Goal: Transaction & Acquisition: Register for event/course

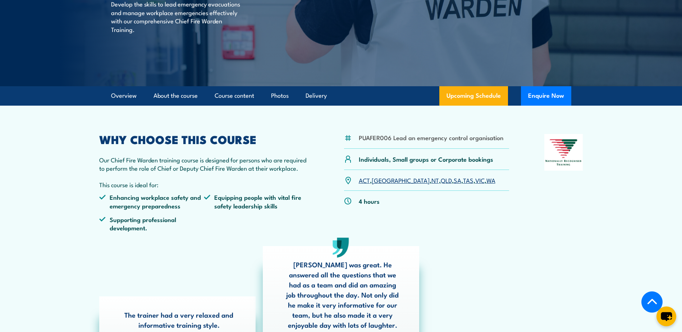
scroll to position [180, 0]
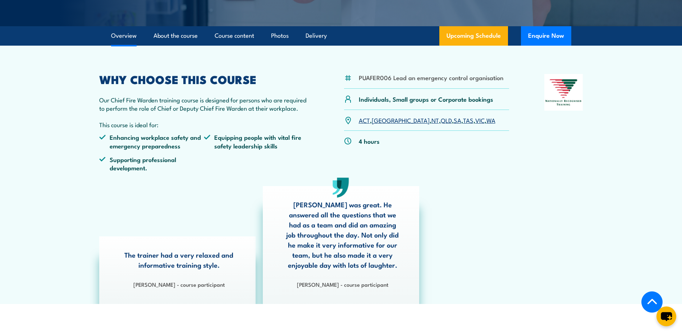
click at [486, 121] on link "WA" at bounding box center [490, 120] width 9 height 9
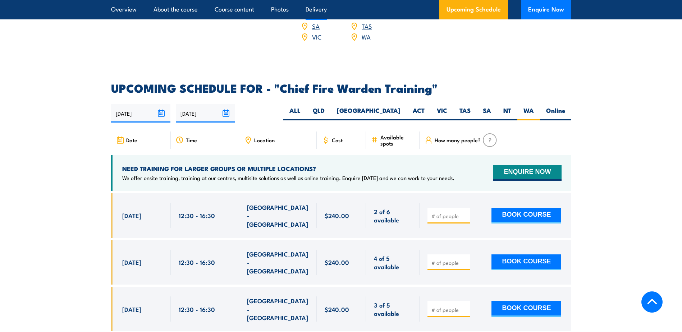
scroll to position [1282, 0]
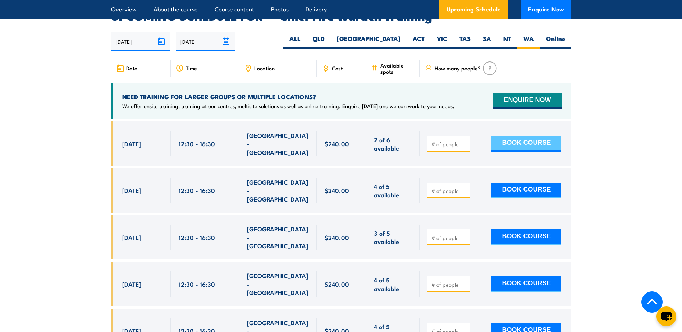
click at [526, 136] on button "BOOK COURSE" at bounding box center [526, 144] width 70 height 16
type input "1"
click at [522, 136] on button "BOOK COURSE" at bounding box center [526, 144] width 70 height 16
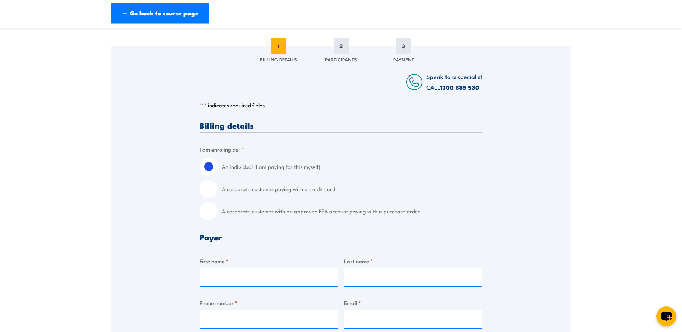
scroll to position [120, 0]
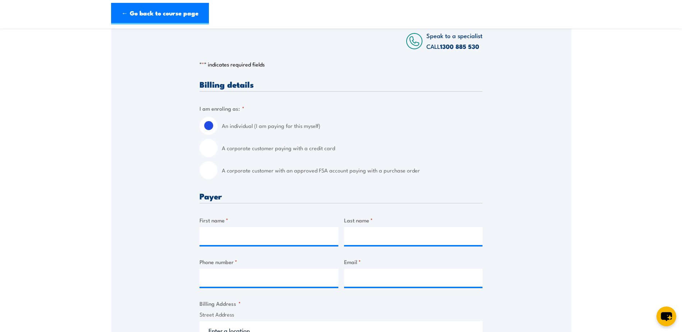
click at [250, 109] on fieldset "I am enroling as: * An individual (I am paying for this myself) A corporate cus…" at bounding box center [340, 141] width 283 height 75
click at [242, 108] on span "*" at bounding box center [243, 108] width 3 height 8
click at [231, 149] on label "A corporate customer paying with a credit card" at bounding box center [352, 148] width 261 height 18
click at [217, 149] on input "A corporate customer paying with a credit card" at bounding box center [208, 148] width 18 height 18
radio input "true"
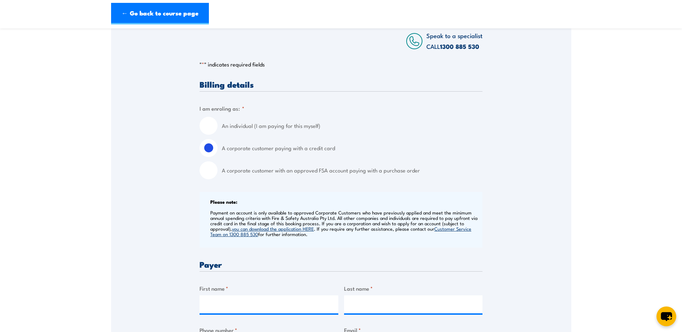
scroll to position [180, 0]
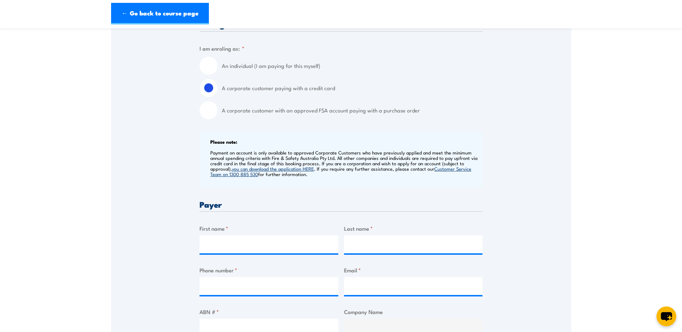
click at [211, 229] on label "First name *" at bounding box center [268, 228] width 139 height 8
click at [211, 235] on input "First name *" at bounding box center [268, 244] width 139 height 18
type input "LEE"
type input "FRENCH"
type input "0892518045"
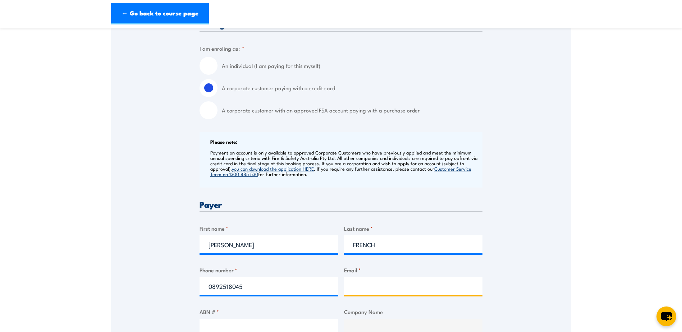
type input "lee.french@drivetrainpower.com"
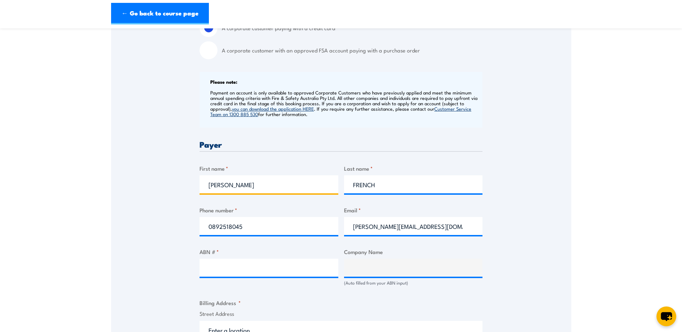
scroll to position [299, 0]
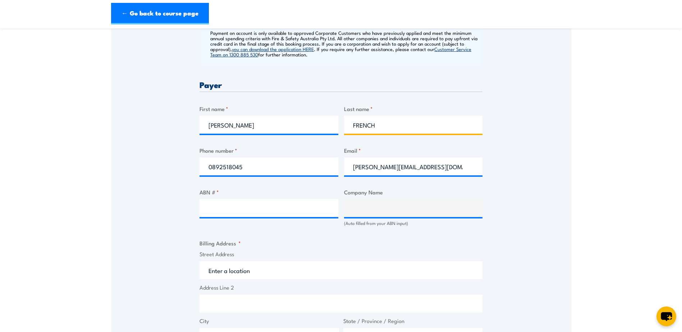
click at [396, 120] on input "FRENCH" at bounding box center [413, 125] width 139 height 18
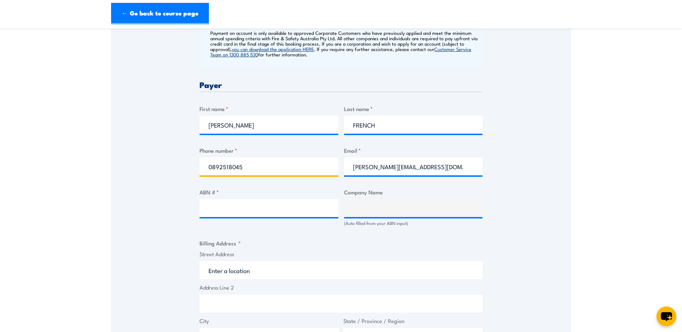
click at [281, 170] on input "0892518045" at bounding box center [268, 166] width 139 height 18
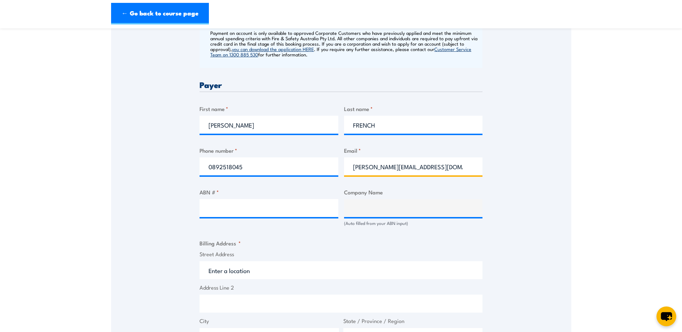
drag, startPoint x: 453, startPoint y: 165, endPoint x: 456, endPoint y: 169, distance: 4.7
click at [453, 165] on input "lee.french@drivetrainpower.com" at bounding box center [413, 166] width 139 height 18
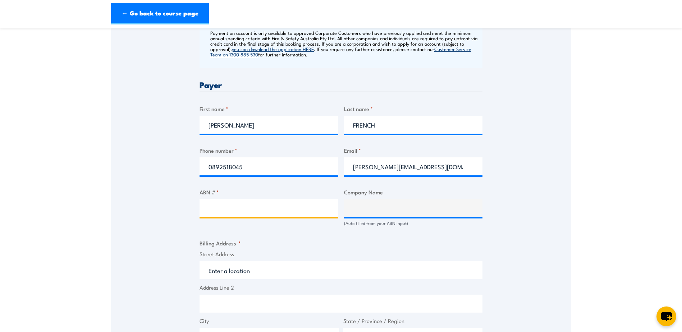
click at [241, 211] on input "ABN # *" at bounding box center [268, 208] width 139 height 18
click at [218, 208] on input "ABN # *" at bounding box center [268, 208] width 139 height 18
click at [235, 211] on input "ABN # *" at bounding box center [268, 208] width 139 height 18
type input "a"
type input "76060704789"
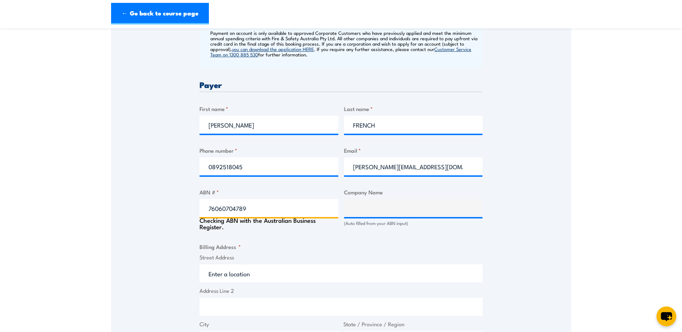
type input "DRIVETRAIN AUSTRALIA PTY. LTD."
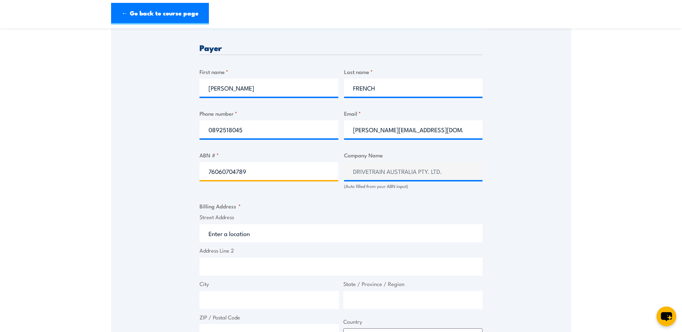
scroll to position [359, 0]
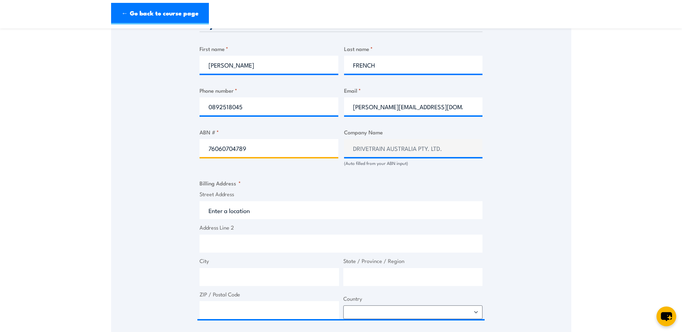
type input "76060704789"
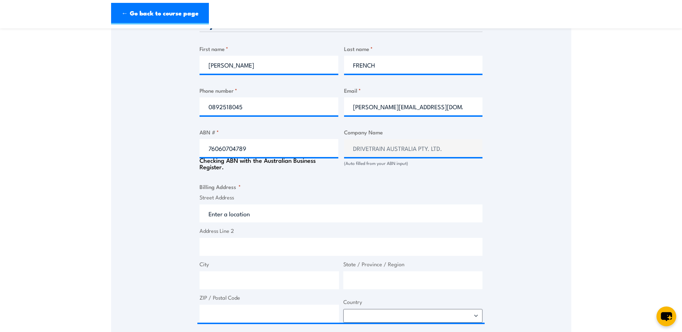
click at [218, 193] on fieldset "Billing Address * Street Address Address Line 2 City State / Province / Region …" at bounding box center [340, 253] width 283 height 140
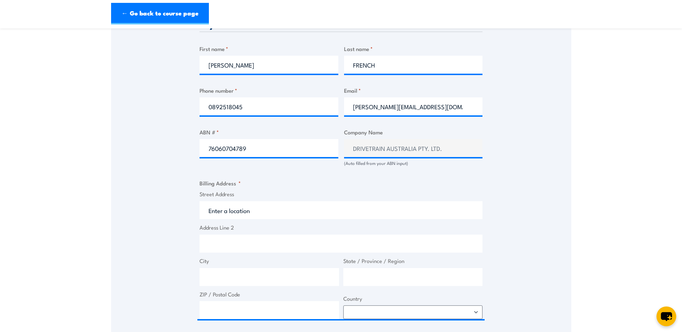
click at [242, 181] on fieldset "Billing Address * Street Address Address Line 2 City State / Province / Region …" at bounding box center [340, 249] width 283 height 140
click at [238, 185] on span "*" at bounding box center [239, 183] width 3 height 8
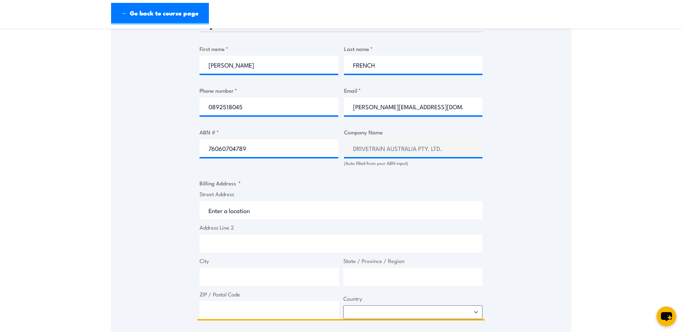
click at [218, 211] on input "Street Address" at bounding box center [340, 210] width 283 height 18
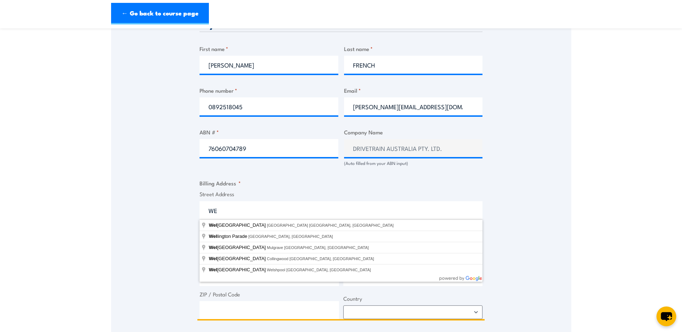
type input "W"
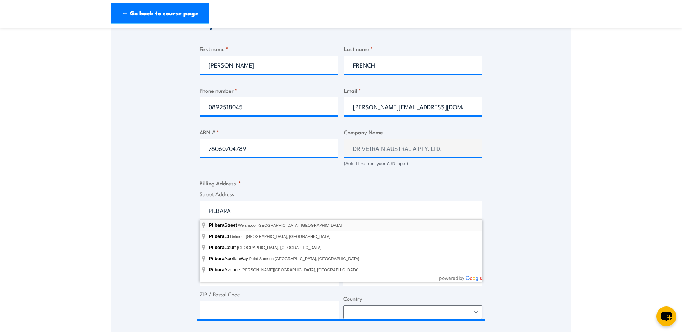
type input "Pilbara Street, Welshpool WA, Australia"
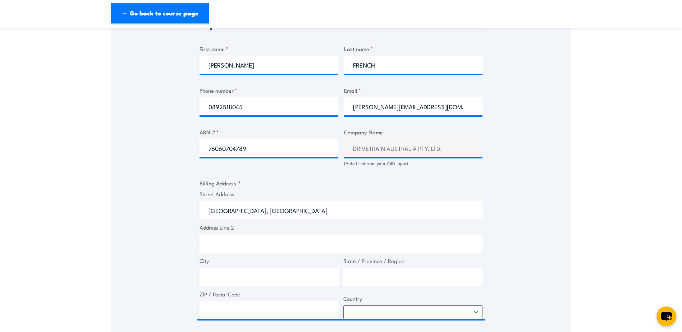
type input "Pilbara St"
type input "Welshpool"
type input "Western Australia"
type input "6106"
select select "Australia"
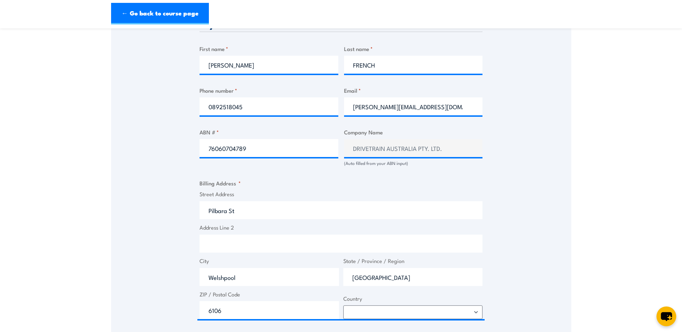
click at [223, 193] on label "Street Address" at bounding box center [340, 194] width 283 height 8
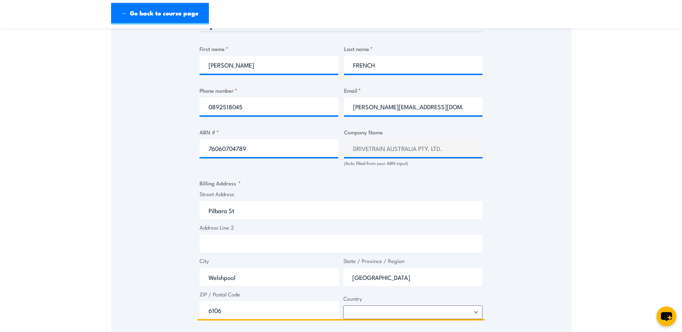
click at [223, 201] on input "Pilbara St" at bounding box center [340, 210] width 283 height 18
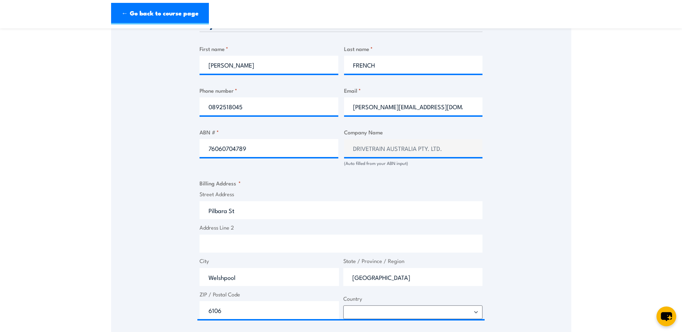
click at [161, 212] on div "Speak to a specialist CALL 1300 885 530 CALL 1300 885 530 " * " indicates requi…" at bounding box center [341, 152] width 460 height 775
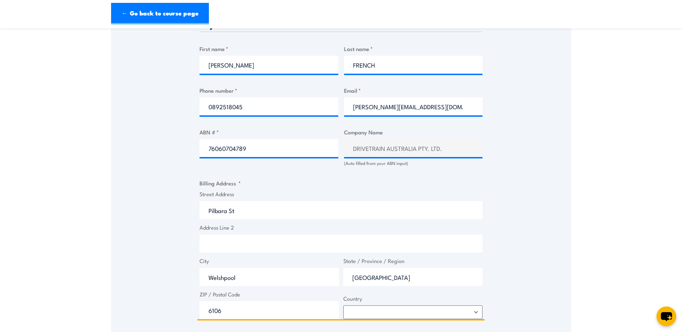
click at [209, 211] on input "Pilbara St" at bounding box center [340, 210] width 283 height 18
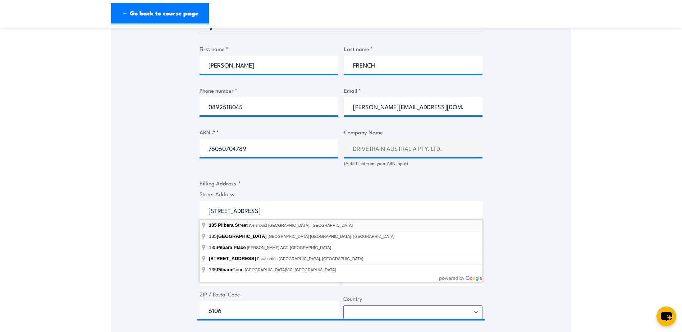
type input "135 Pilbara Street, Welshpool WA, Australia"
type input "135 Pilbara St"
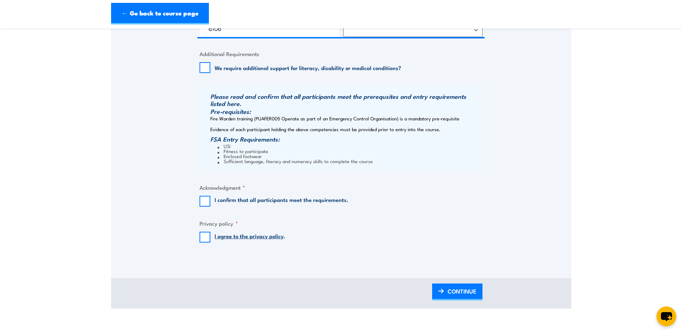
scroll to position [659, 0]
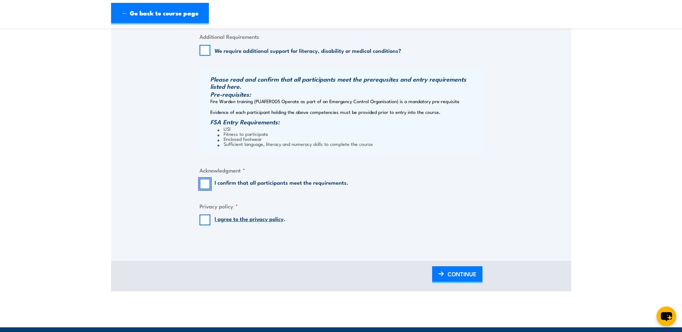
click at [206, 183] on input "I confirm that all participants meet the requirements." at bounding box center [204, 184] width 11 height 11
checkbox input "true"
click at [206, 221] on input "I agree to the privacy policy ." at bounding box center [204, 220] width 11 height 11
checkbox input "true"
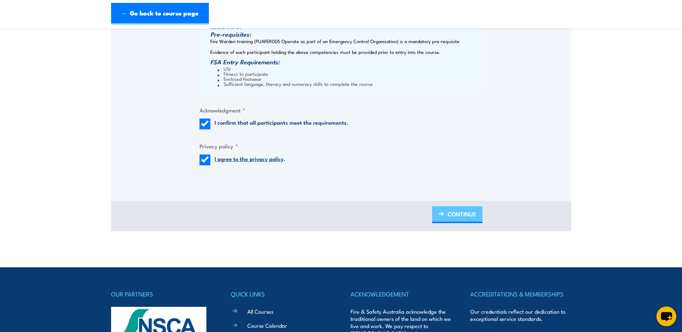
click at [466, 213] on span "CONTINUE" at bounding box center [461, 213] width 29 height 19
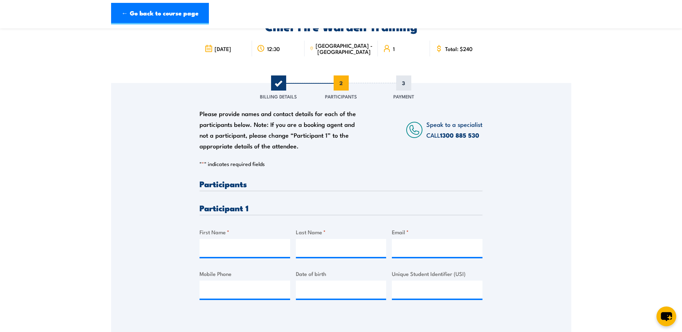
scroll to position [0, 0]
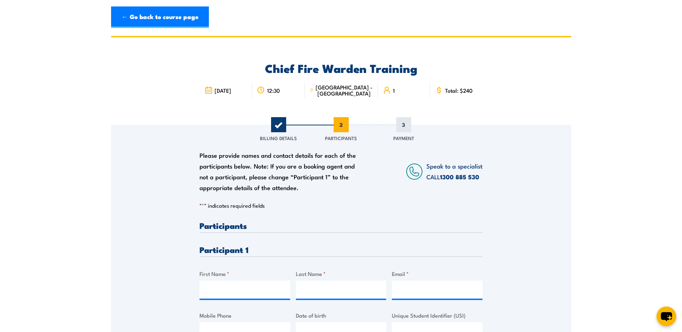
click at [212, 228] on h3 "Participants" at bounding box center [340, 225] width 283 height 8
click at [211, 272] on label "First Name *" at bounding box center [244, 273] width 91 height 8
click at [211, 281] on input "First Name *" at bounding box center [244, 290] width 91 height 18
type input "BLAKE"
type input "LANGMEAD"
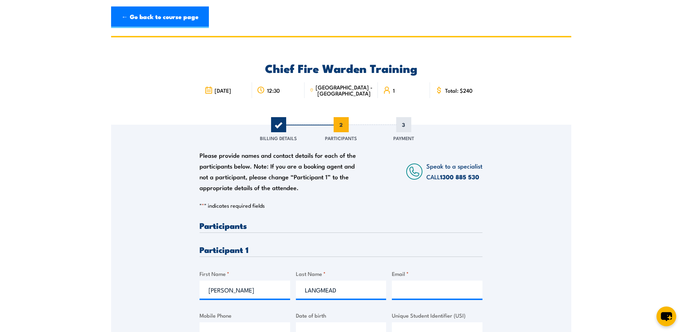
drag, startPoint x: 173, startPoint y: 270, endPoint x: 171, endPoint y: 277, distance: 7.1
drag, startPoint x: 171, startPoint y: 277, endPoint x: 407, endPoint y: 292, distance: 235.8
click at [406, 292] on input "Email *" at bounding box center [437, 290] width 91 height 18
click at [403, 292] on input "Email *" at bounding box center [437, 290] width 91 height 18
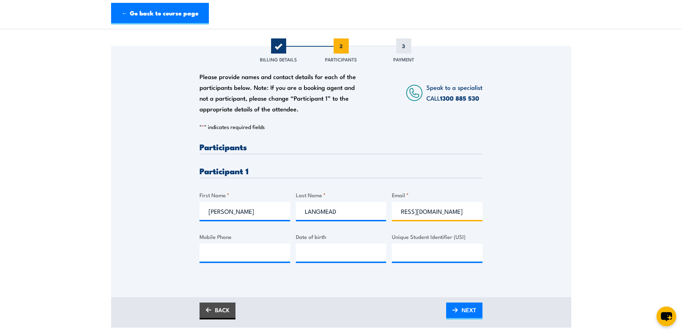
scroll to position [120, 0]
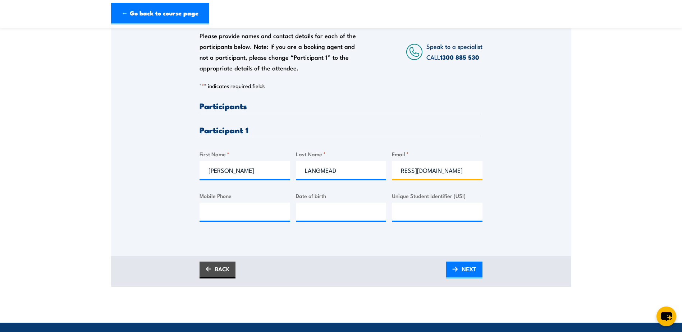
type input "blake.langmead@drivetrainpower.com"
click at [213, 211] on input "Mobile Phone" at bounding box center [244, 212] width 91 height 18
type input "0423334690"
click at [346, 216] on input "__/__/____" at bounding box center [341, 212] width 91 height 18
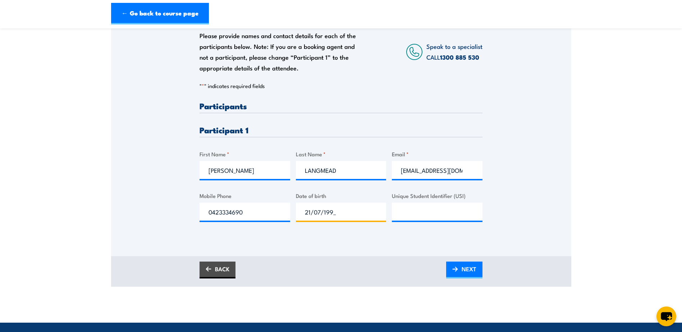
type input "21/07/1995"
click at [404, 215] on input "Unique Student Identifier (USI)" at bounding box center [437, 212] width 91 height 18
click at [469, 266] on span "NEXT" at bounding box center [468, 268] width 15 height 19
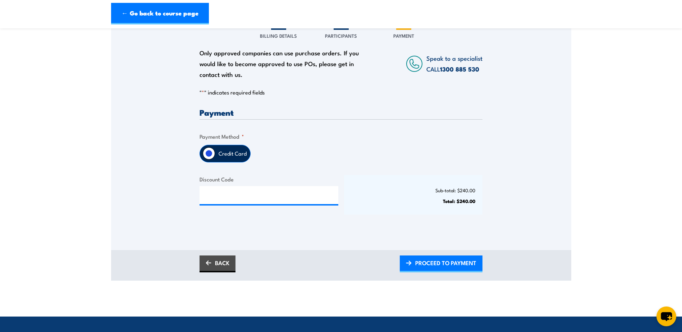
scroll to position [120, 0]
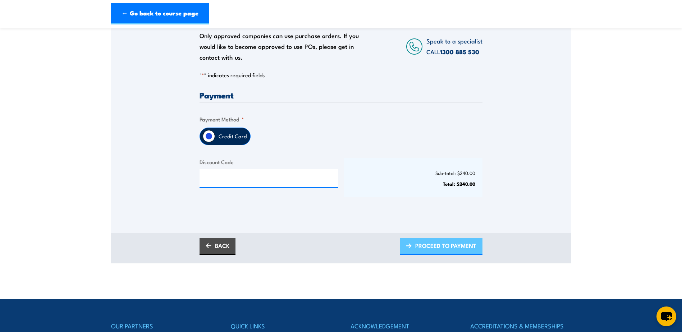
click at [437, 245] on span "PROCEED TO PAYMENT" at bounding box center [445, 245] width 61 height 19
